Goal: Task Accomplishment & Management: Complete application form

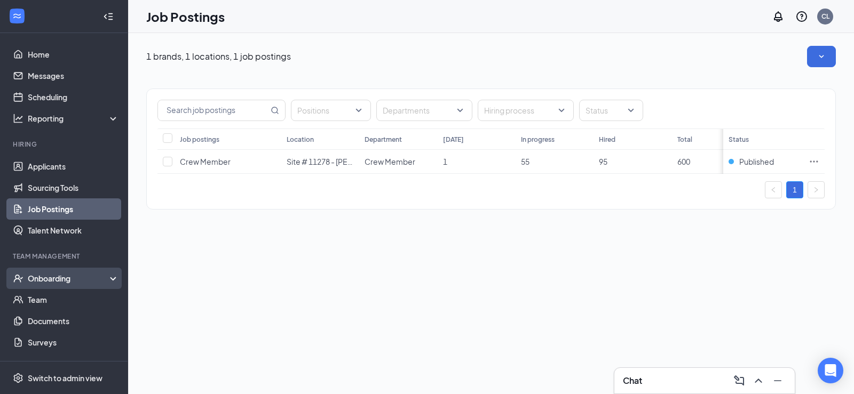
click at [47, 281] on div "Onboarding" at bounding box center [69, 278] width 82 height 11
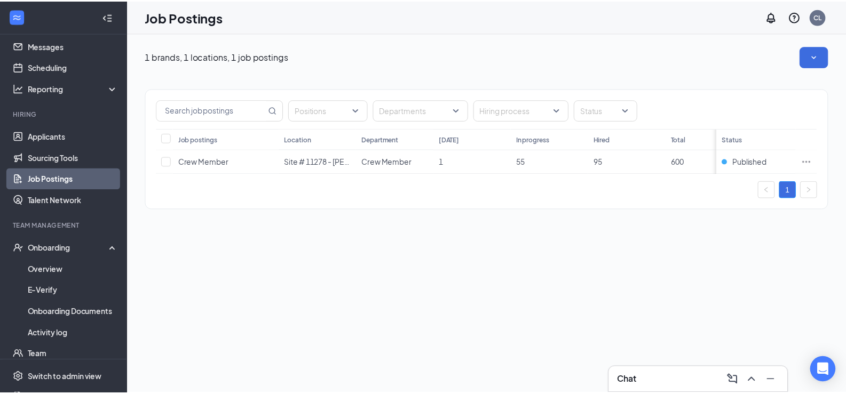
scroll to position [23, 0]
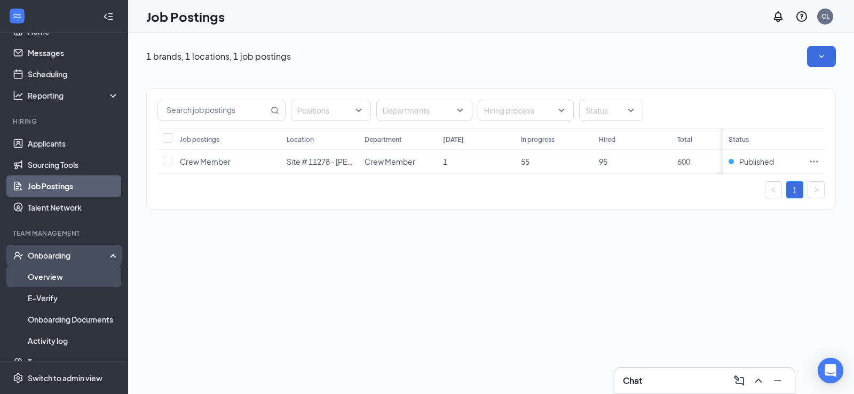
click at [47, 277] on link "Overview" at bounding box center [73, 276] width 91 height 21
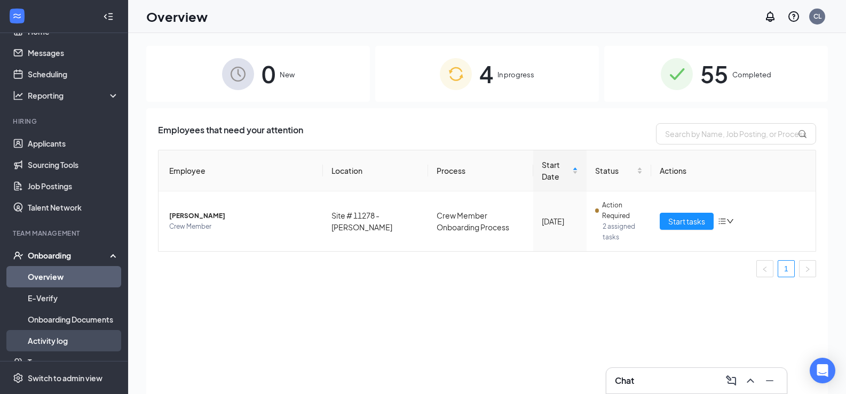
click at [43, 341] on link "Activity log" at bounding box center [73, 340] width 91 height 21
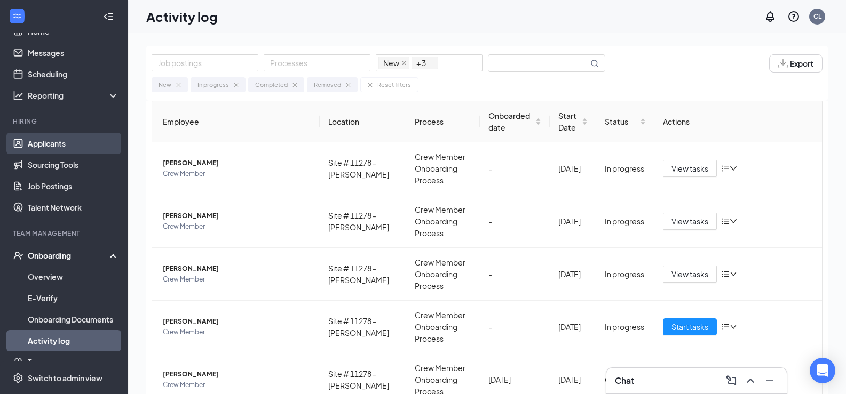
click at [55, 146] on link "Applicants" at bounding box center [73, 143] width 91 height 21
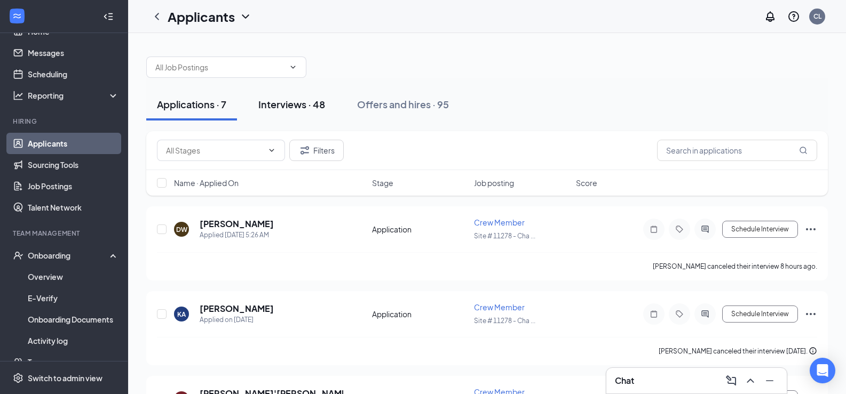
click at [299, 103] on div "Interviews · 48" at bounding box center [291, 104] width 67 height 13
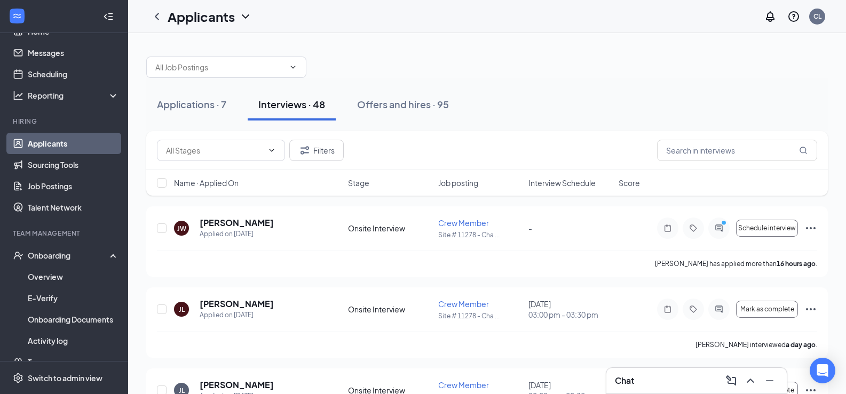
click at [298, 103] on div "Interviews · 48" at bounding box center [291, 104] width 67 height 13
click at [694, 148] on input "text" at bounding box center [737, 150] width 160 height 21
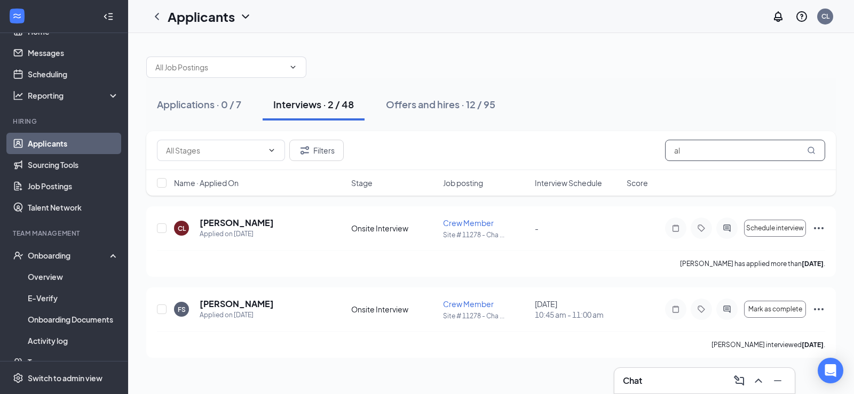
click at [692, 151] on input "al" at bounding box center [745, 150] width 160 height 21
type input "a"
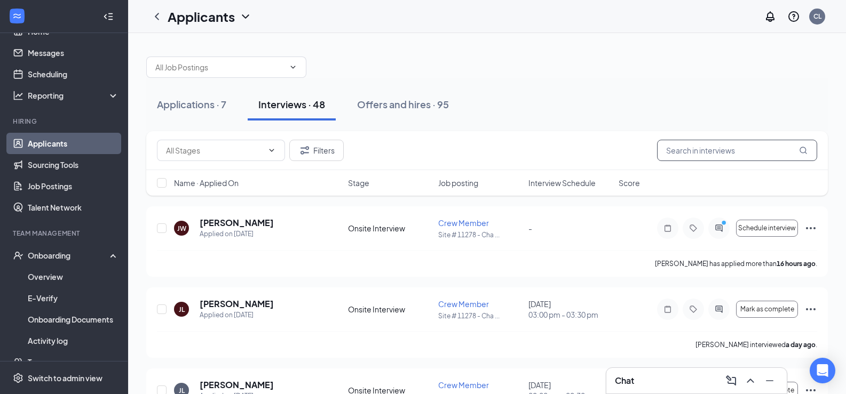
click at [685, 151] on input "text" at bounding box center [737, 150] width 160 height 21
click at [729, 150] on input "text" at bounding box center [737, 150] width 160 height 21
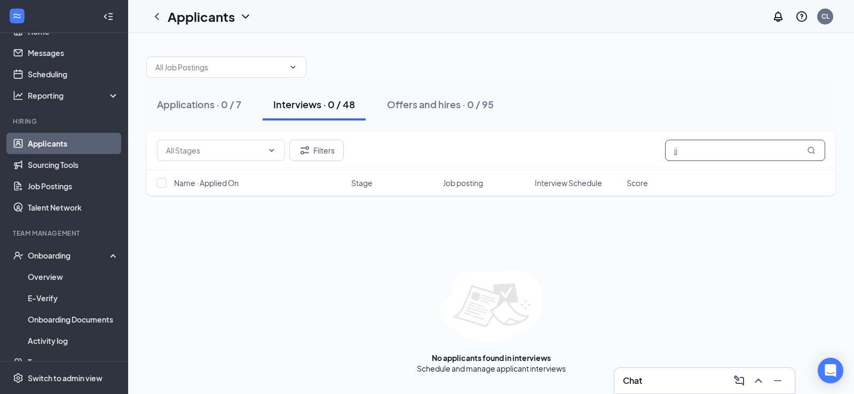
type input "j"
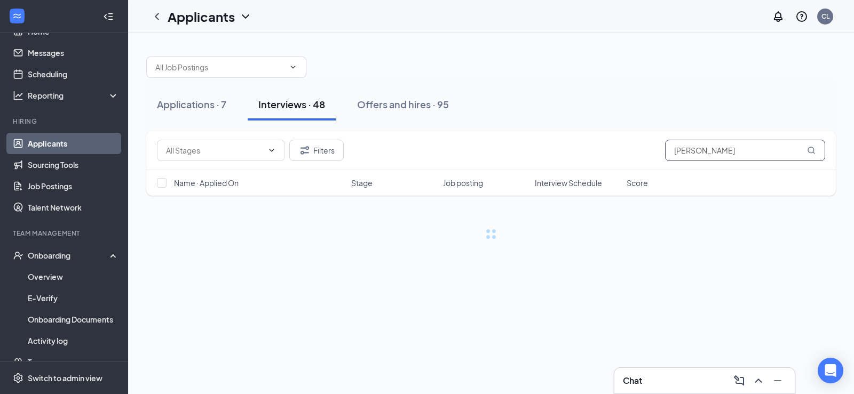
type input "[PERSON_NAME]"
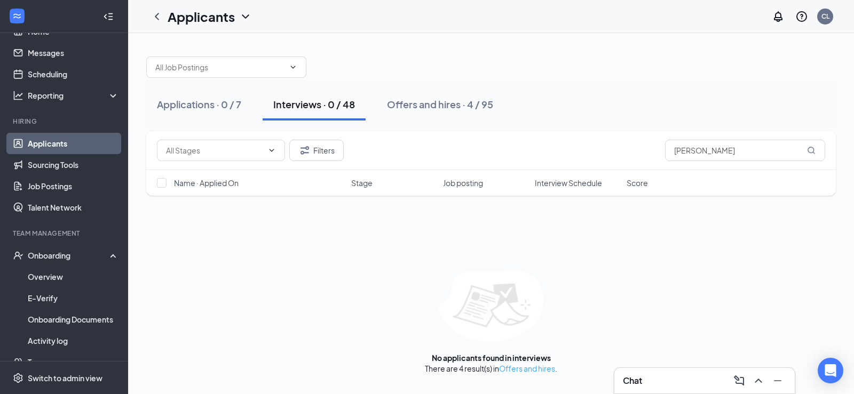
click at [523, 371] on link "Offers and hires" at bounding box center [527, 369] width 56 height 10
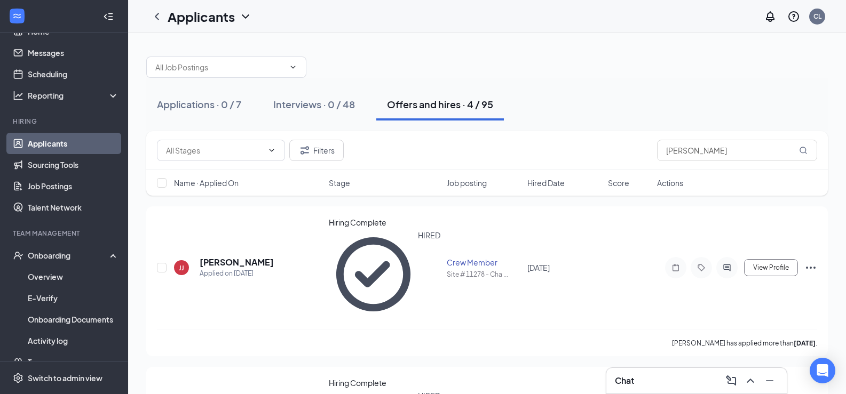
click at [49, 141] on link "Applicants" at bounding box center [73, 143] width 91 height 21
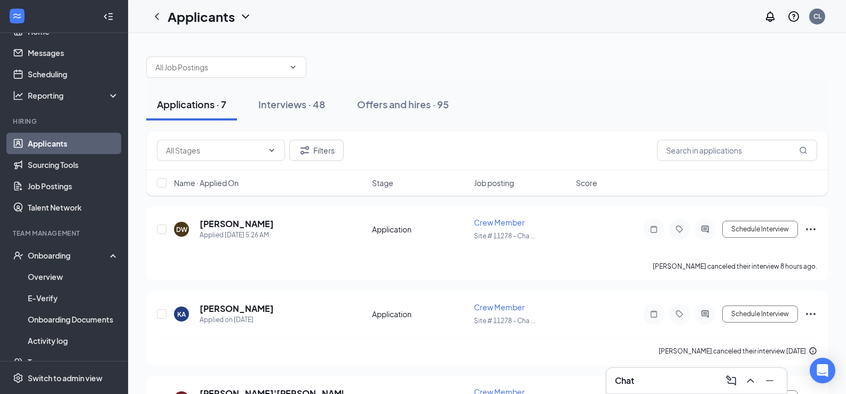
click at [51, 143] on link "Applicants" at bounding box center [73, 143] width 91 height 21
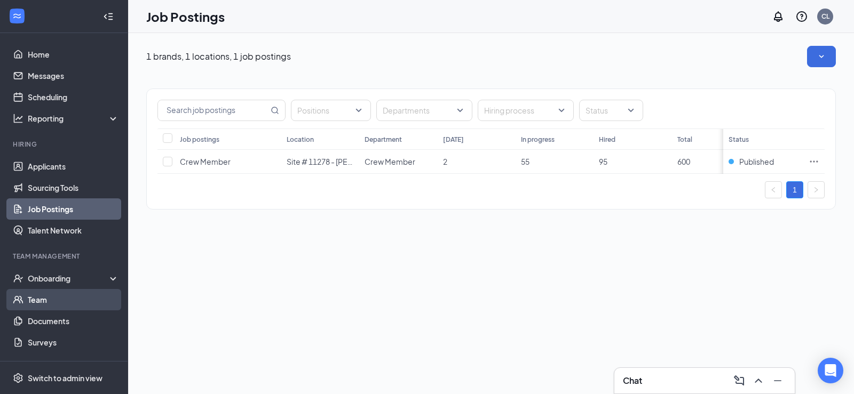
scroll to position [44, 0]
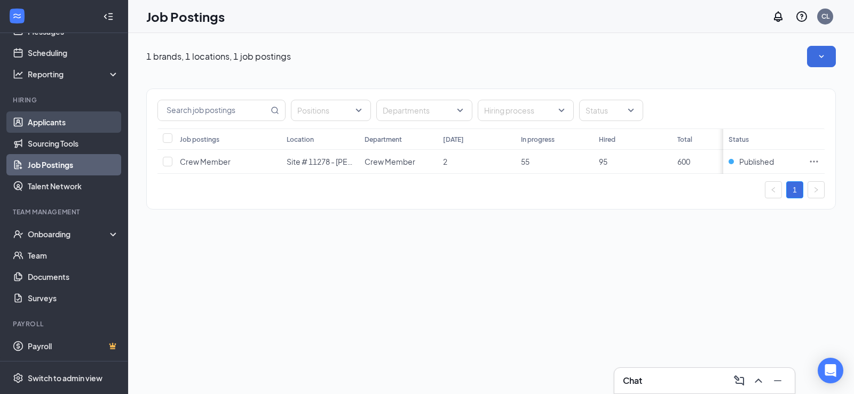
click at [62, 125] on link "Applicants" at bounding box center [73, 122] width 91 height 21
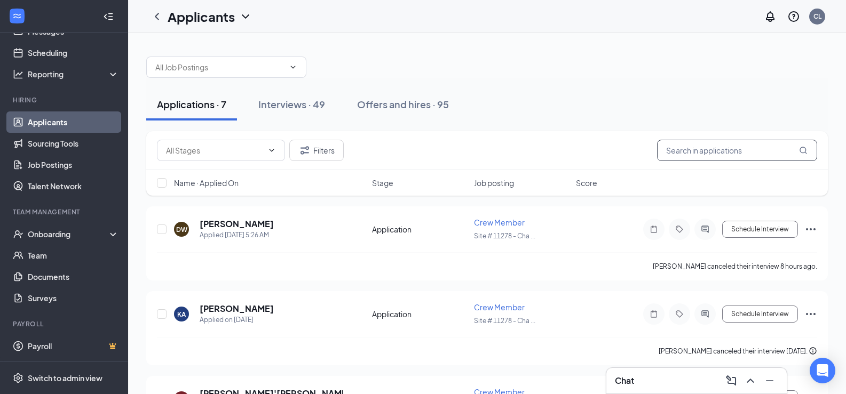
click at [702, 155] on input "text" at bounding box center [737, 150] width 160 height 21
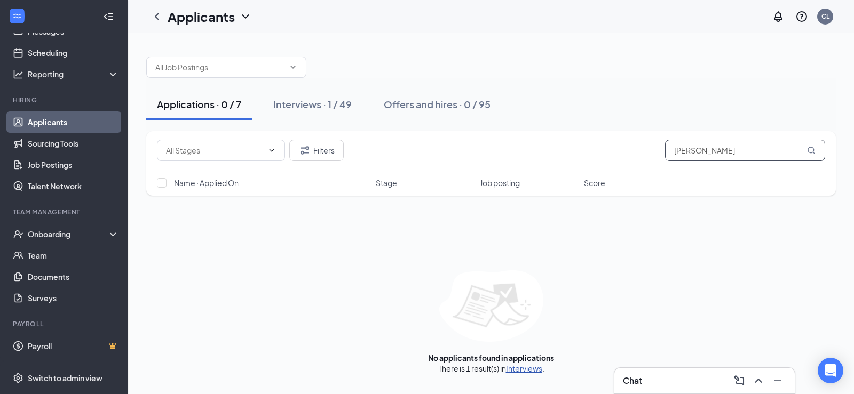
type input "alana j"
click at [517, 371] on link "Interviews" at bounding box center [524, 369] width 36 height 10
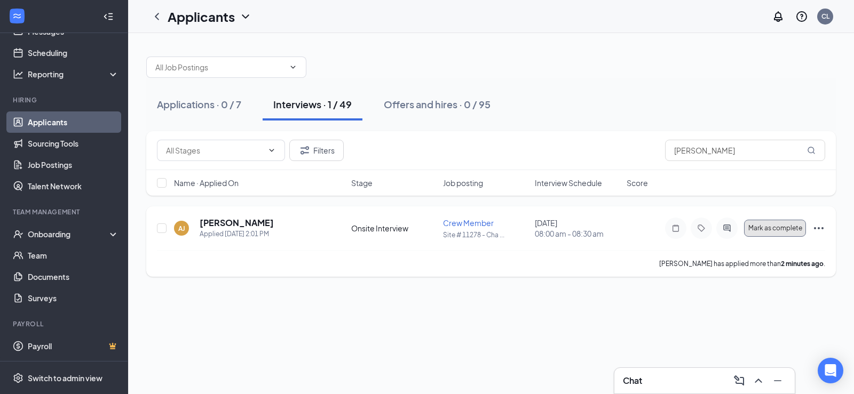
click at [775, 231] on span "Mark as complete" at bounding box center [775, 228] width 54 height 7
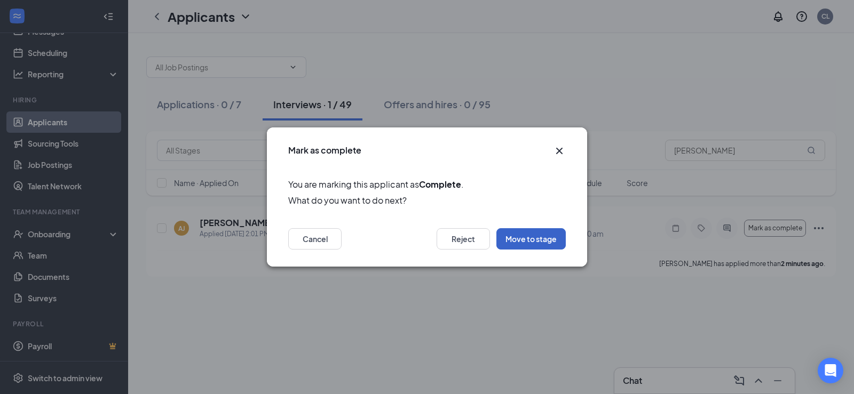
click at [526, 245] on button "Move to stage" at bounding box center [530, 238] width 69 height 21
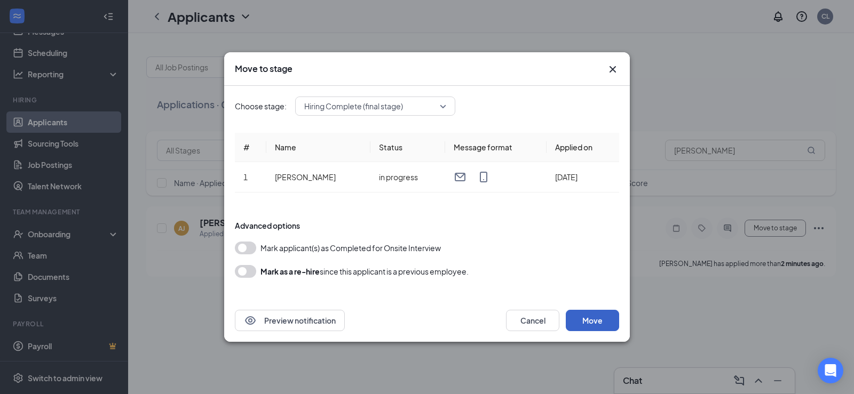
click at [600, 320] on button "Move" at bounding box center [592, 320] width 53 height 21
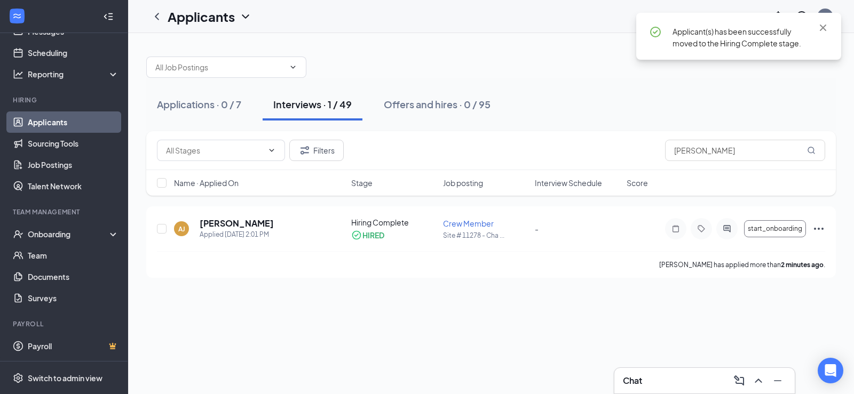
click at [690, 51] on div "Applicant(s) has been successfully moved to the Hiring Complete stage." at bounding box center [738, 36] width 205 height 47
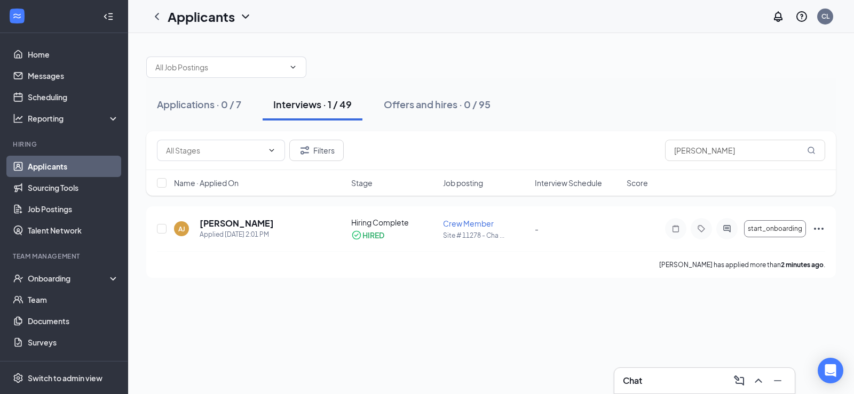
click at [41, 167] on link "Applicants" at bounding box center [73, 166] width 91 height 21
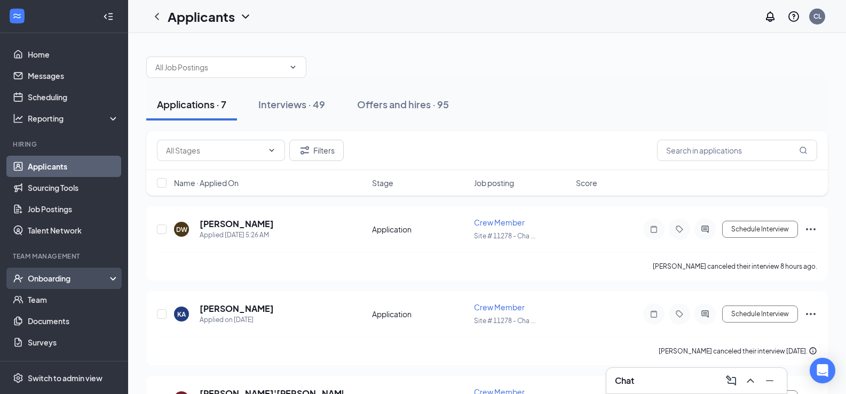
scroll to position [44, 0]
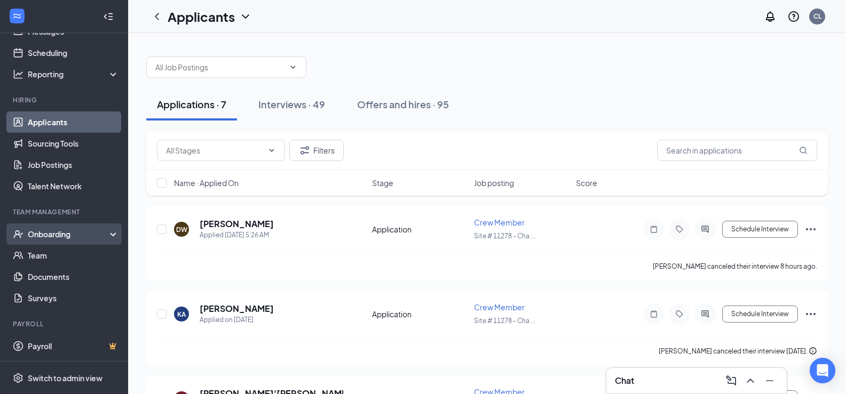
click at [46, 234] on div "Onboarding" at bounding box center [69, 234] width 82 height 11
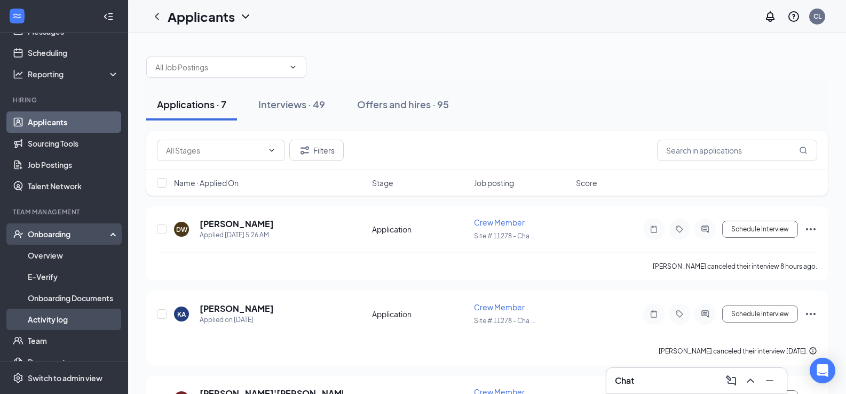
click at [52, 321] on link "Activity log" at bounding box center [73, 319] width 91 height 21
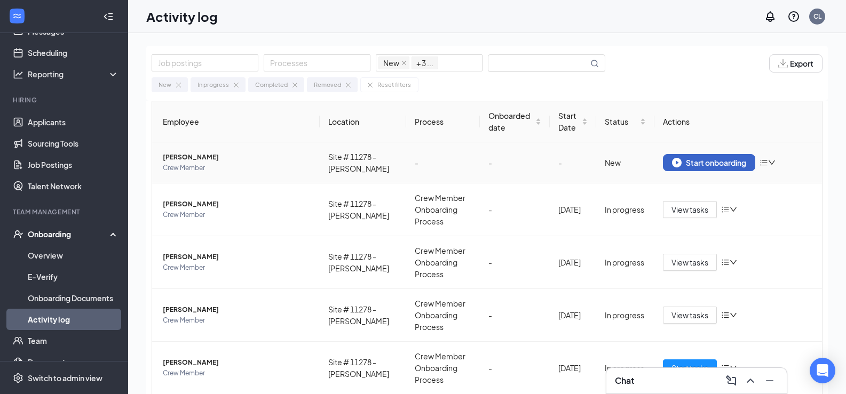
click at [699, 168] on div "Start onboarding" at bounding box center [709, 163] width 74 height 10
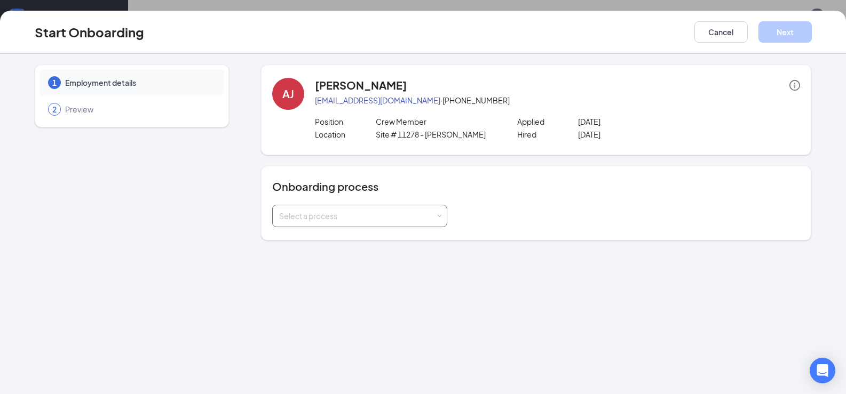
click at [438, 216] on span at bounding box center [439, 216] width 5 height 5
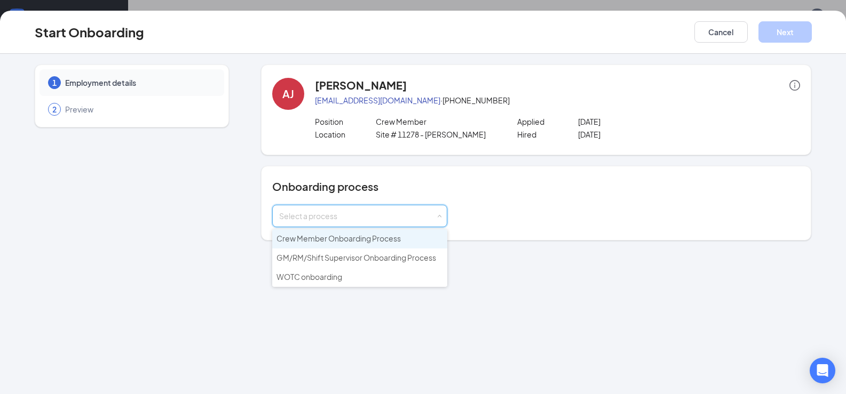
click at [339, 242] on span "Crew Member Onboarding Process" at bounding box center [338, 239] width 124 height 10
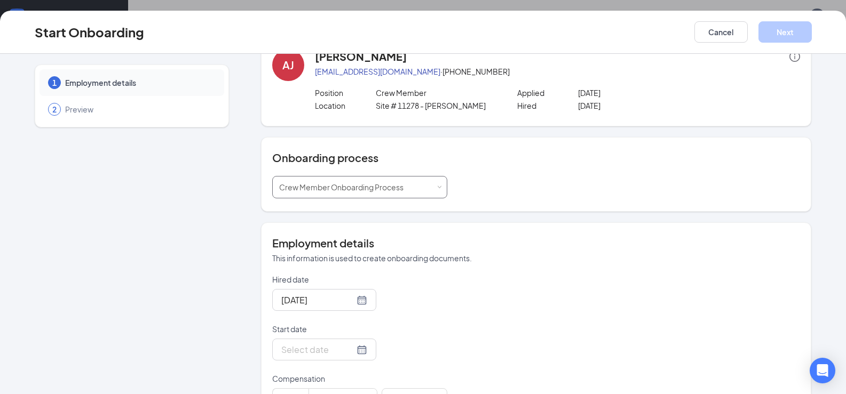
scroll to position [107, 0]
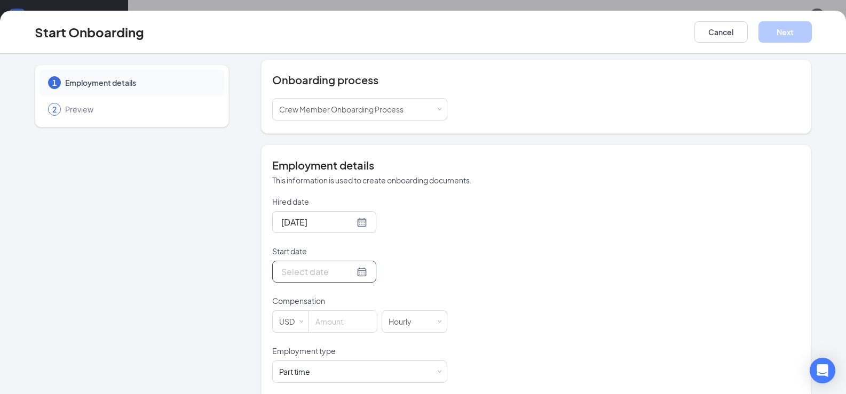
click at [347, 276] on div at bounding box center [324, 271] width 86 height 13
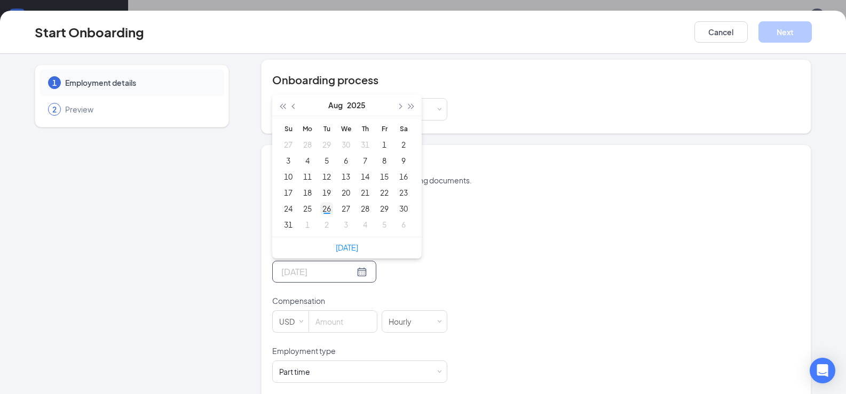
type input "Aug 26, 2025"
click at [320, 208] on div "26" at bounding box center [326, 208] width 13 height 13
click at [316, 277] on input "Start date" at bounding box center [317, 271] width 73 height 13
type input "Aug 28, 2025"
click at [363, 209] on div "28" at bounding box center [365, 208] width 13 height 13
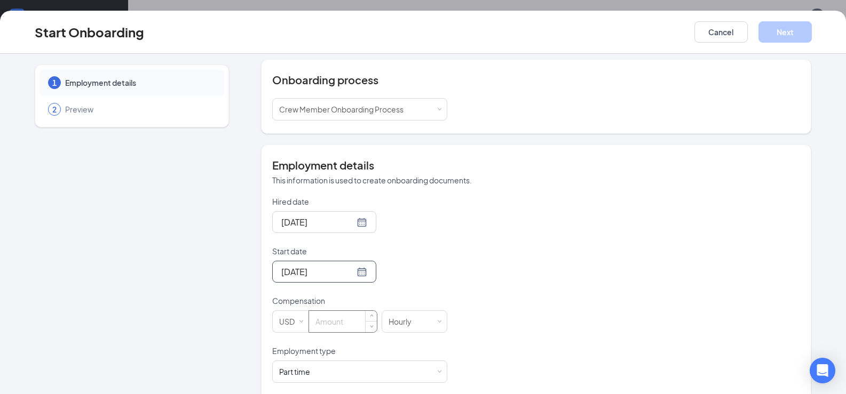
click at [349, 327] on input at bounding box center [343, 321] width 68 height 21
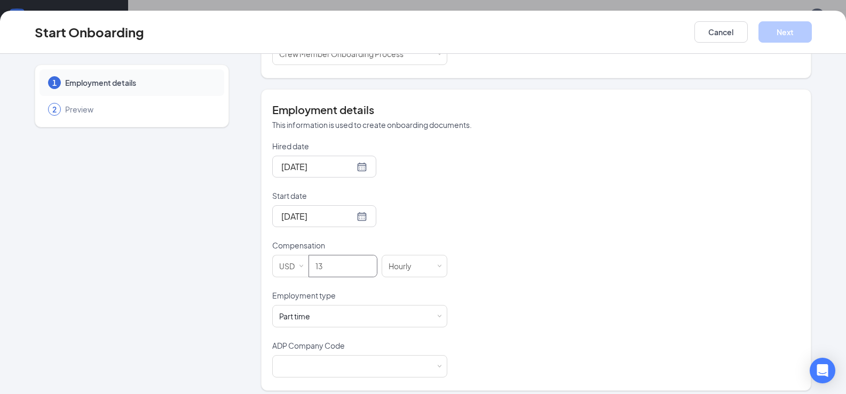
scroll to position [170, 0]
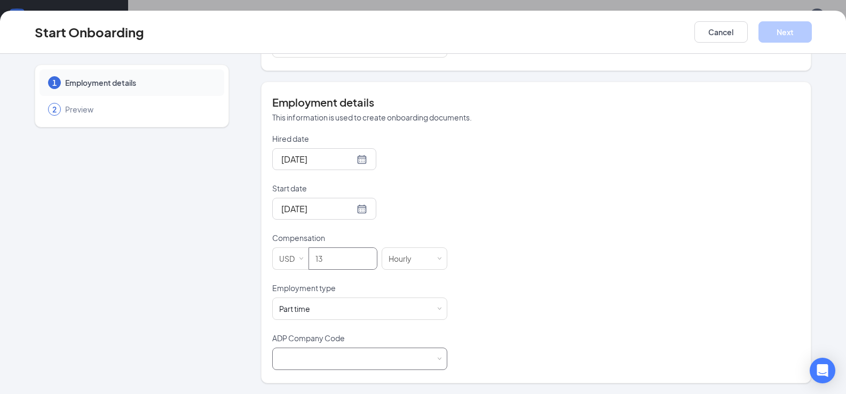
type input "13"
click at [319, 355] on div at bounding box center [359, 358] width 161 height 21
click at [324, 381] on li "B6X - Wenmarr Management Company LLC" at bounding box center [355, 381] width 175 height 18
click at [319, 212] on input "Start date" at bounding box center [317, 208] width 73 height 13
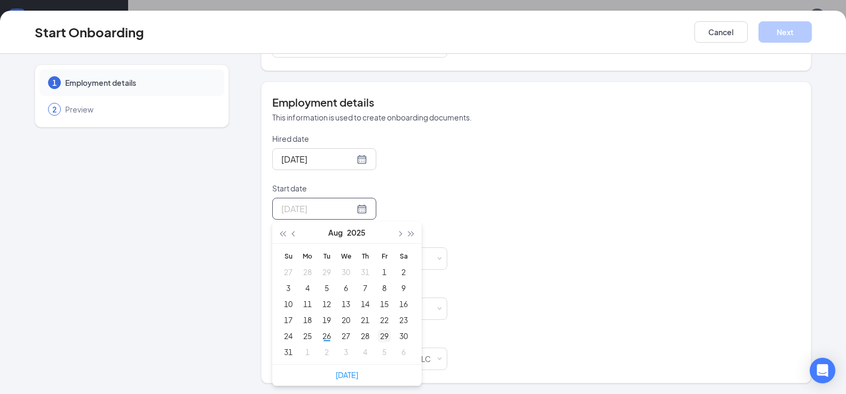
type input "Aug 29, 2025"
click at [380, 335] on div "29" at bounding box center [384, 336] width 13 height 13
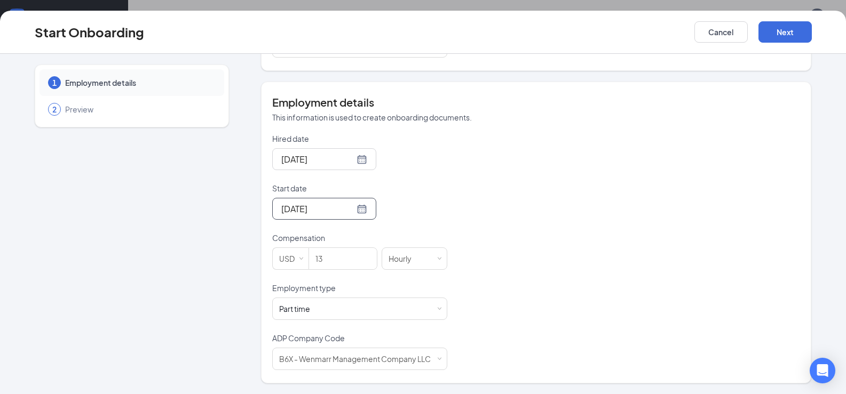
scroll to position [48, 0]
click at [780, 35] on button "Next" at bounding box center [784, 31] width 53 height 21
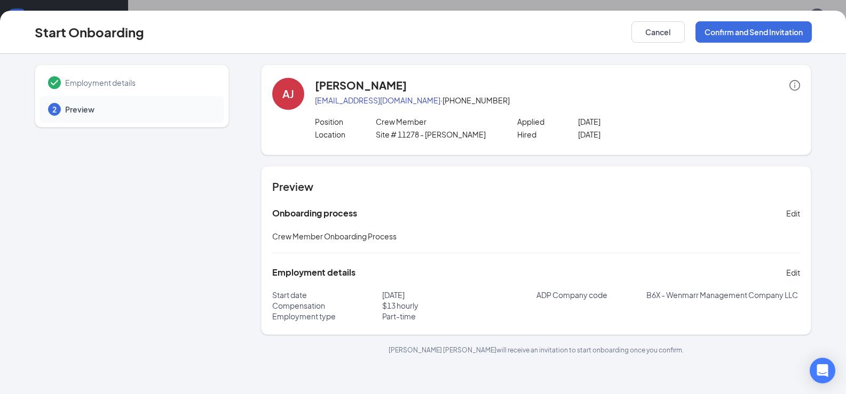
scroll to position [0, 0]
click at [763, 34] on button "Confirm and Send Invitation" at bounding box center [753, 31] width 116 height 21
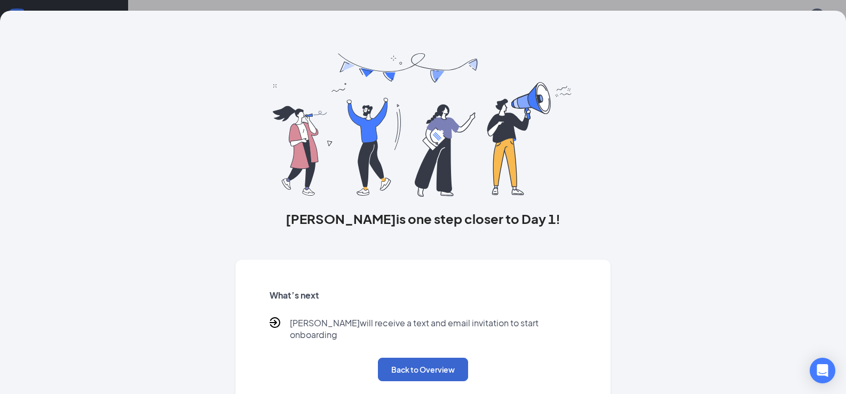
scroll to position [7, 0]
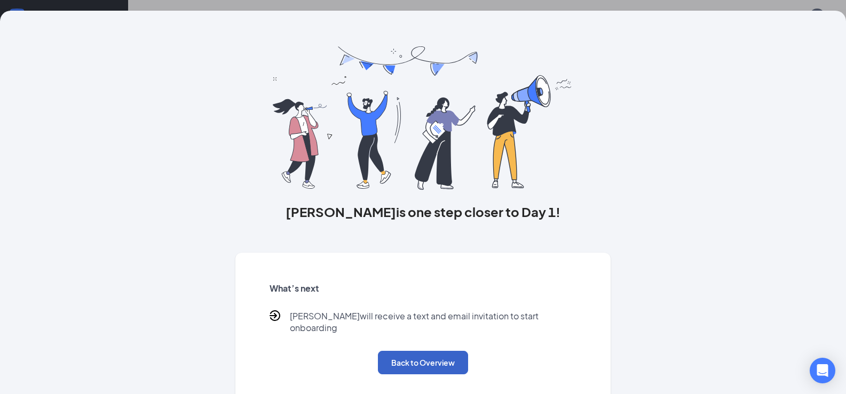
click at [400, 361] on button "Back to Overview" at bounding box center [423, 362] width 90 height 23
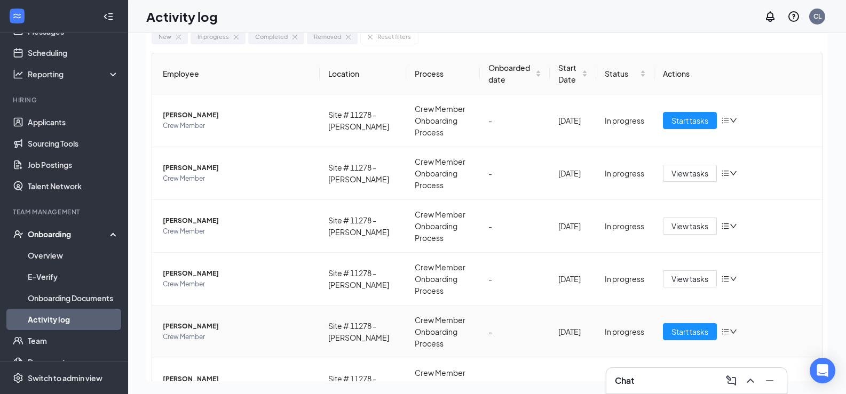
scroll to position [0, 0]
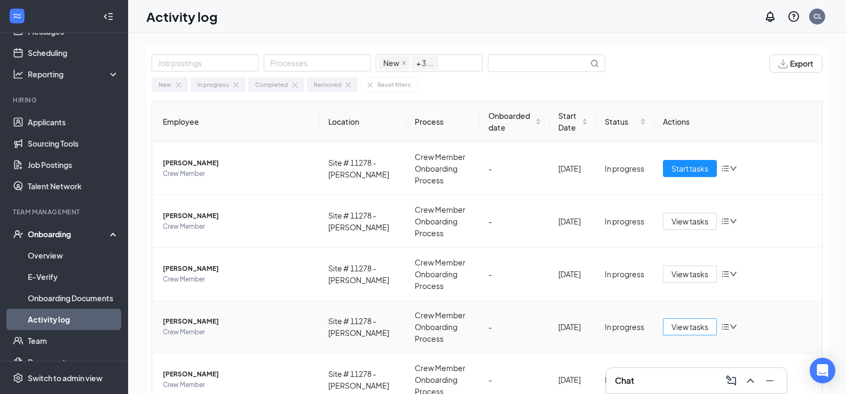
click at [671, 329] on span "View tasks" at bounding box center [689, 327] width 37 height 12
